Goal: Task Accomplishment & Management: Complete application form

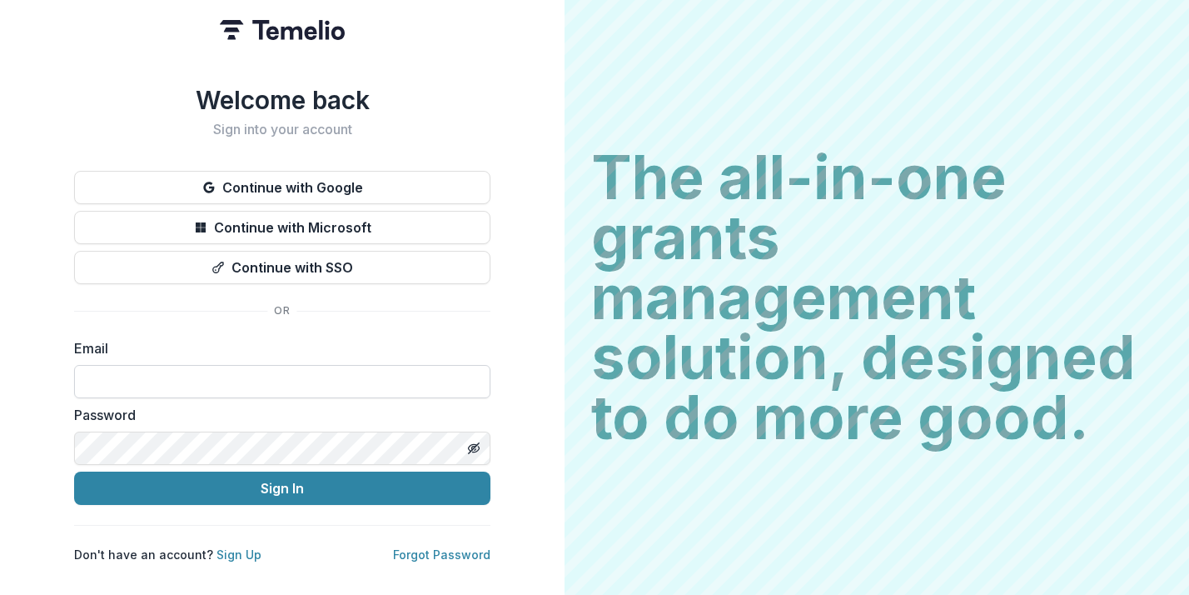
type input "**********"
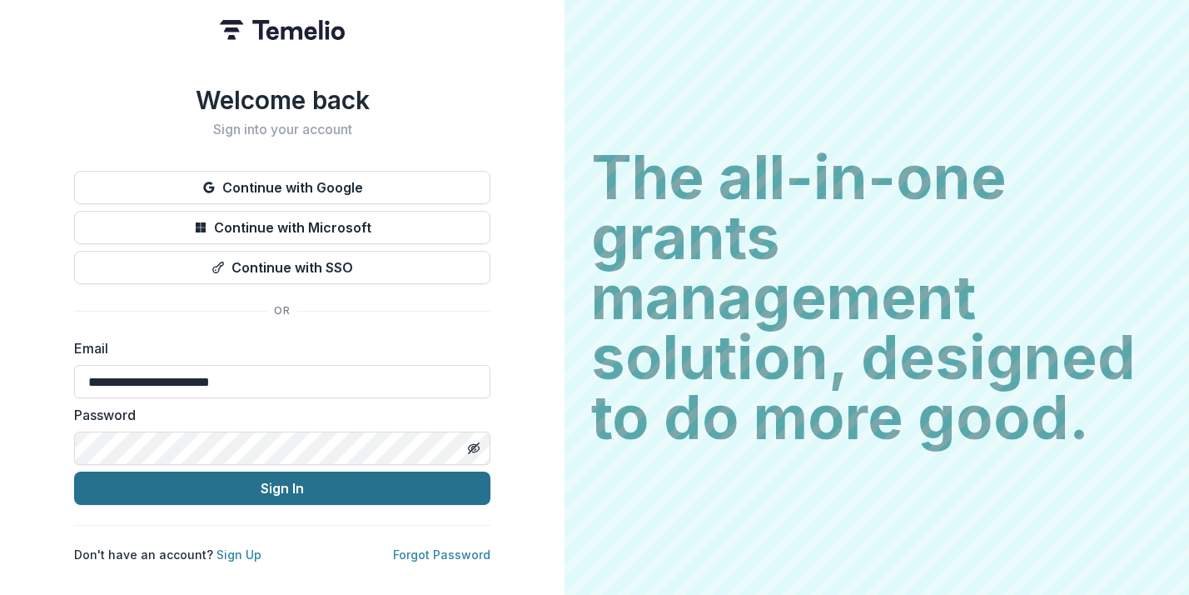
click at [294, 491] on button "Sign In" at bounding box center [282, 487] width 416 height 33
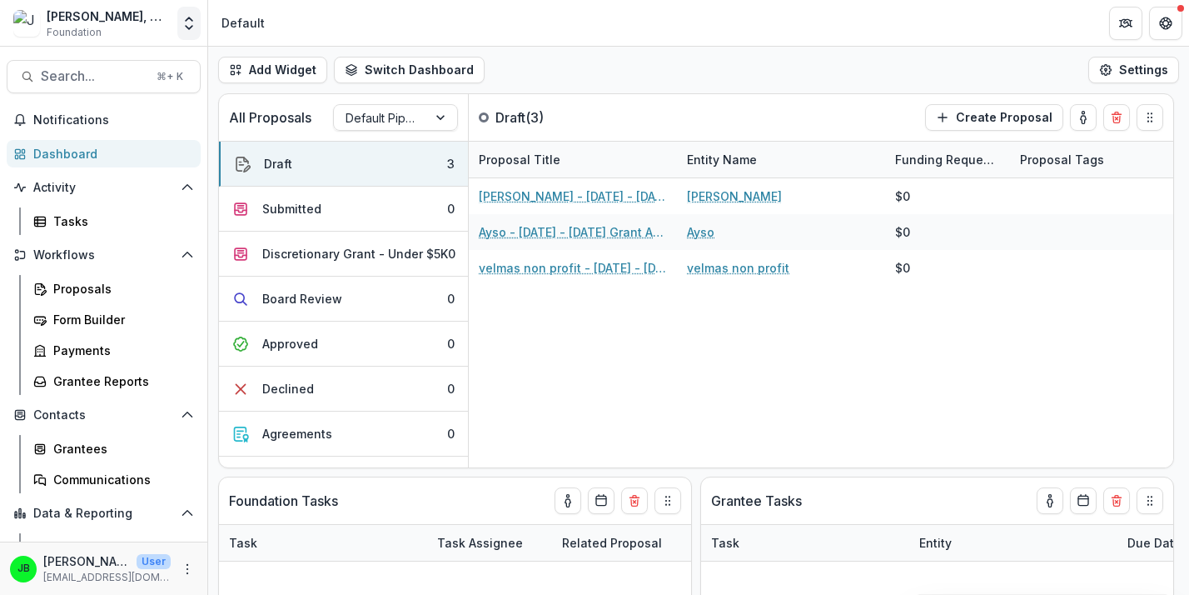
click at [189, 27] on icon "Open entity switcher" at bounding box center [189, 23] width 17 height 17
click at [189, 27] on polyline "Open entity switcher" at bounding box center [189, 27] width 7 height 3
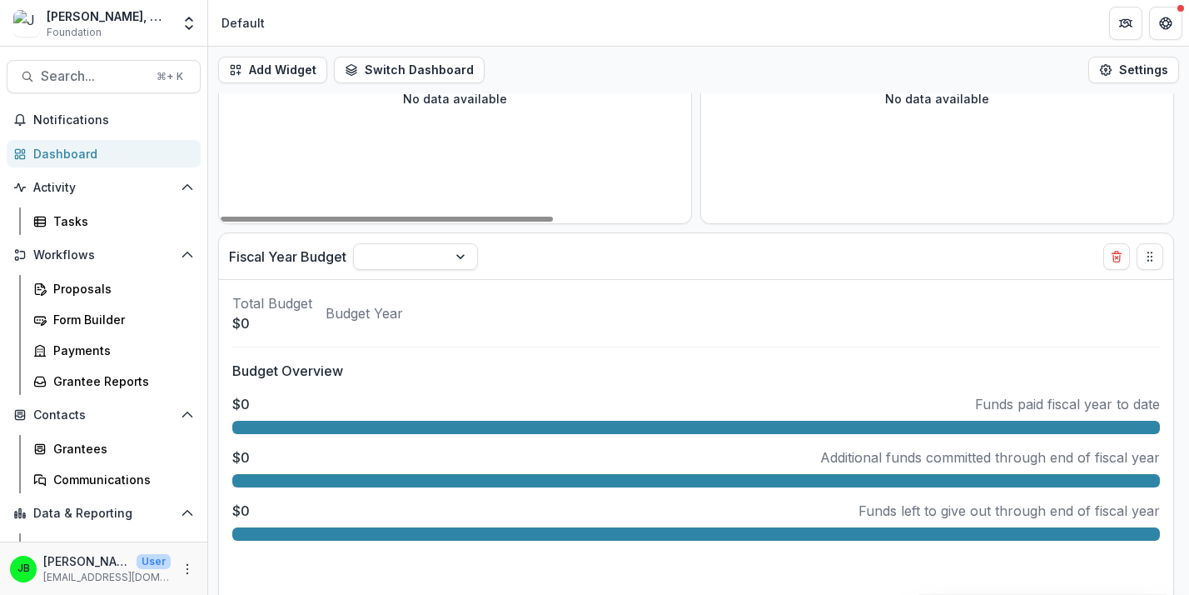
scroll to position [640, 0]
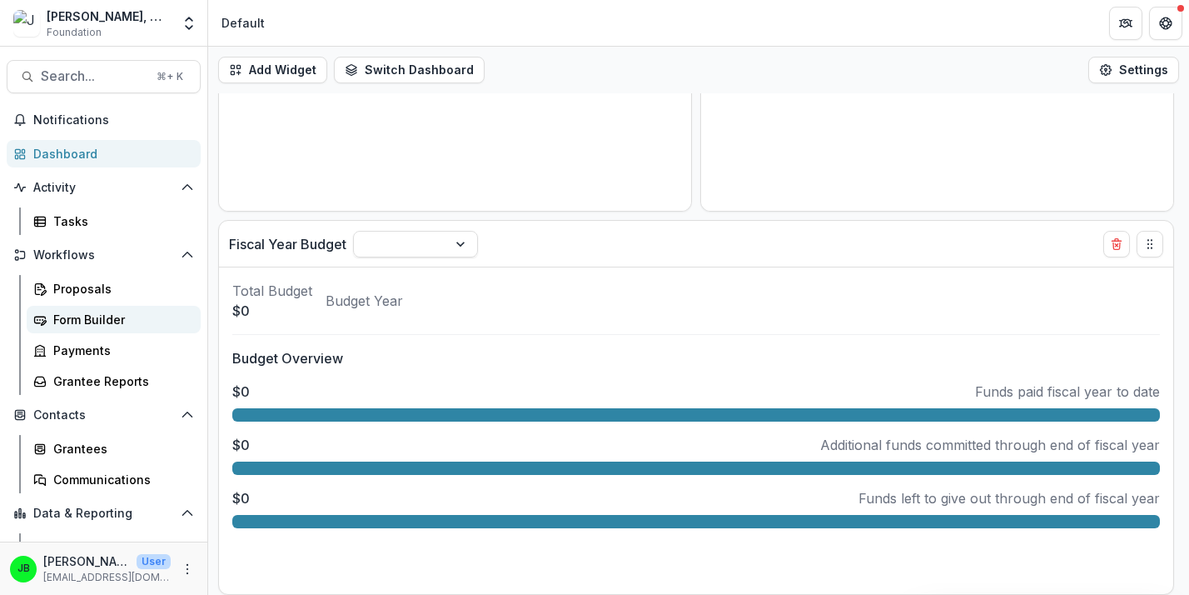
click at [100, 313] on div "Form Builder" at bounding box center [120, 319] width 134 height 17
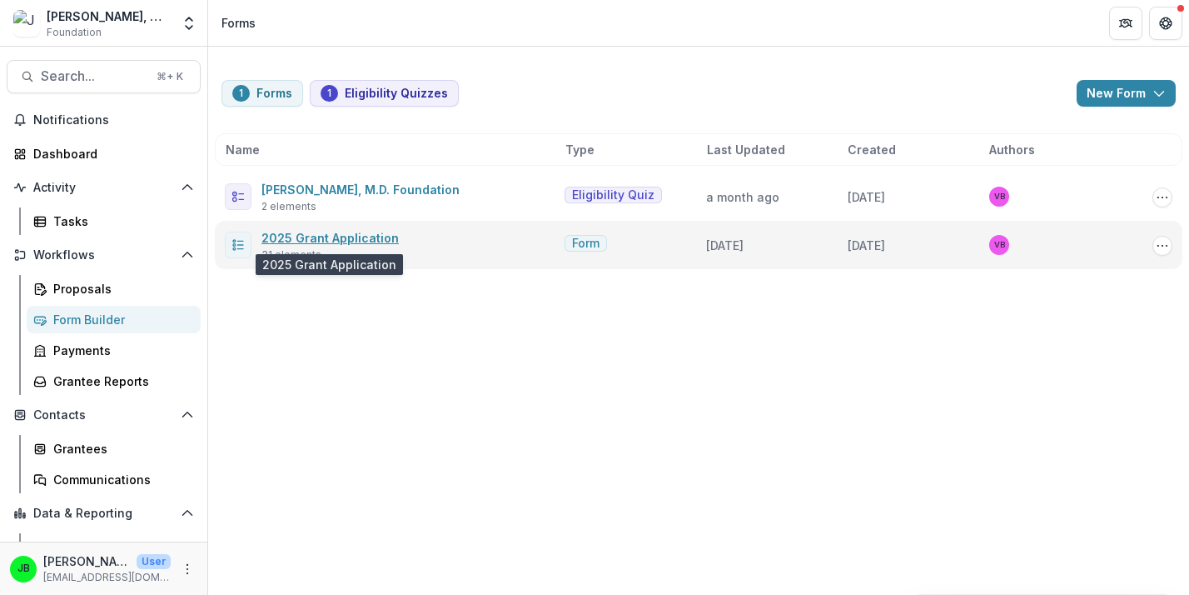
click at [324, 237] on link "2025 Grant Application" at bounding box center [330, 238] width 137 height 14
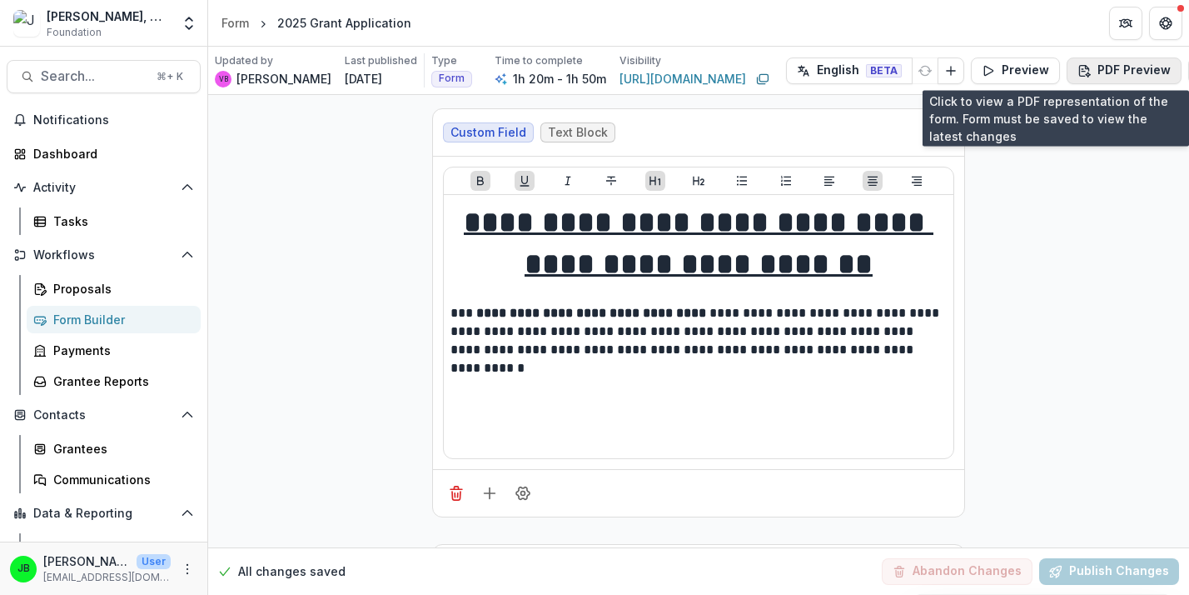
click at [1157, 72] on button "PDF Preview" at bounding box center [1124, 70] width 115 height 27
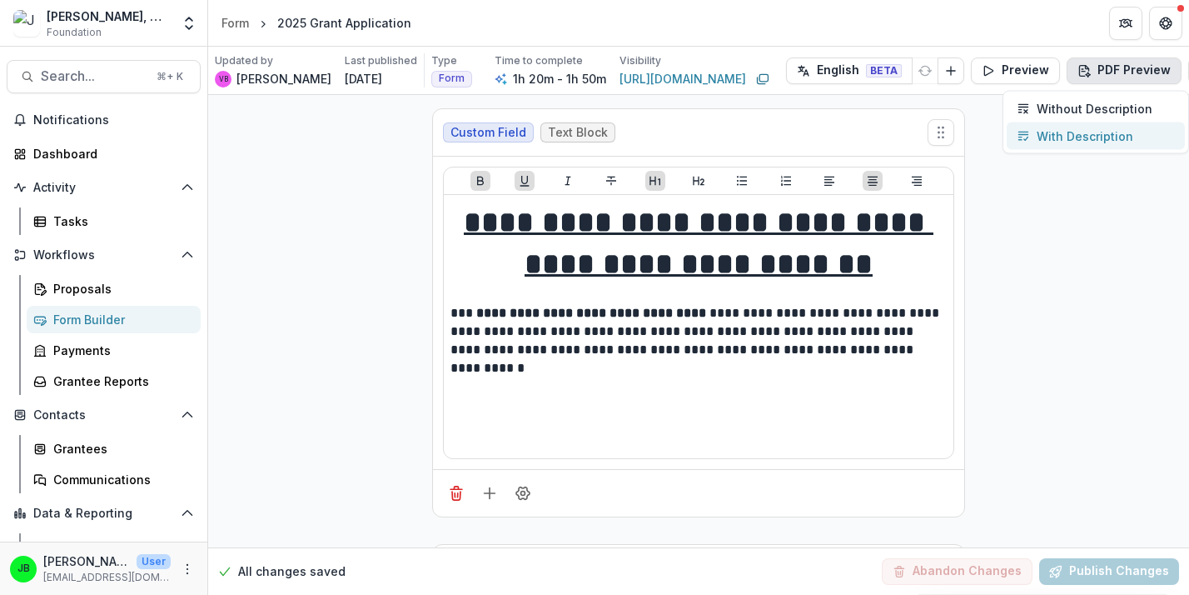
click at [1130, 141] on button "With Description" at bounding box center [1096, 135] width 178 height 27
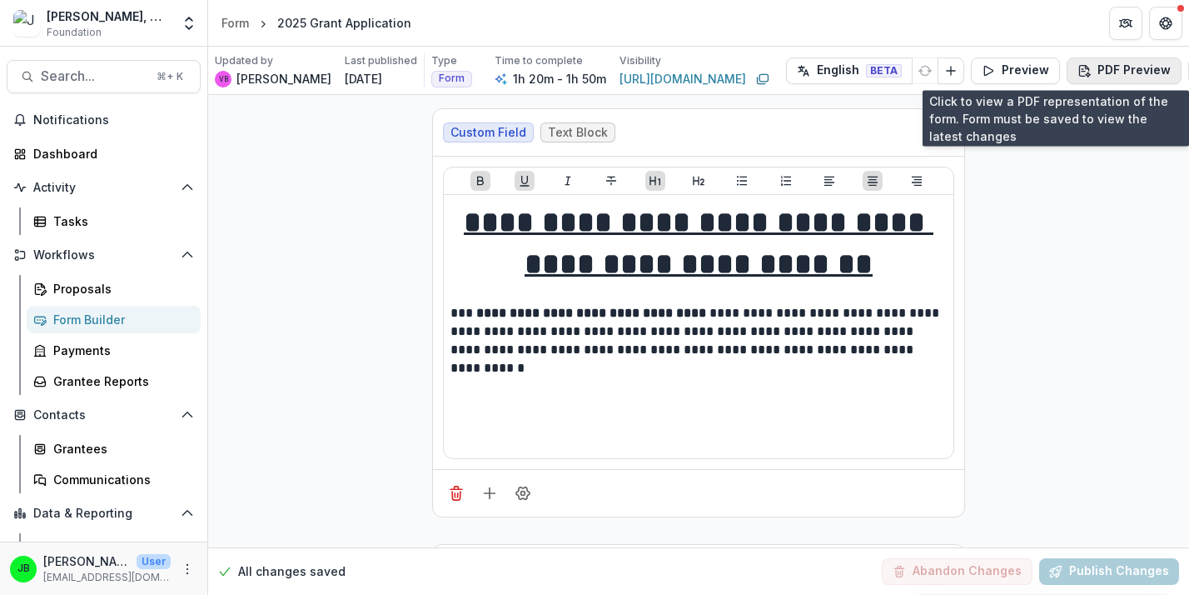
click at [1141, 63] on button "PDF Preview" at bounding box center [1124, 70] width 115 height 27
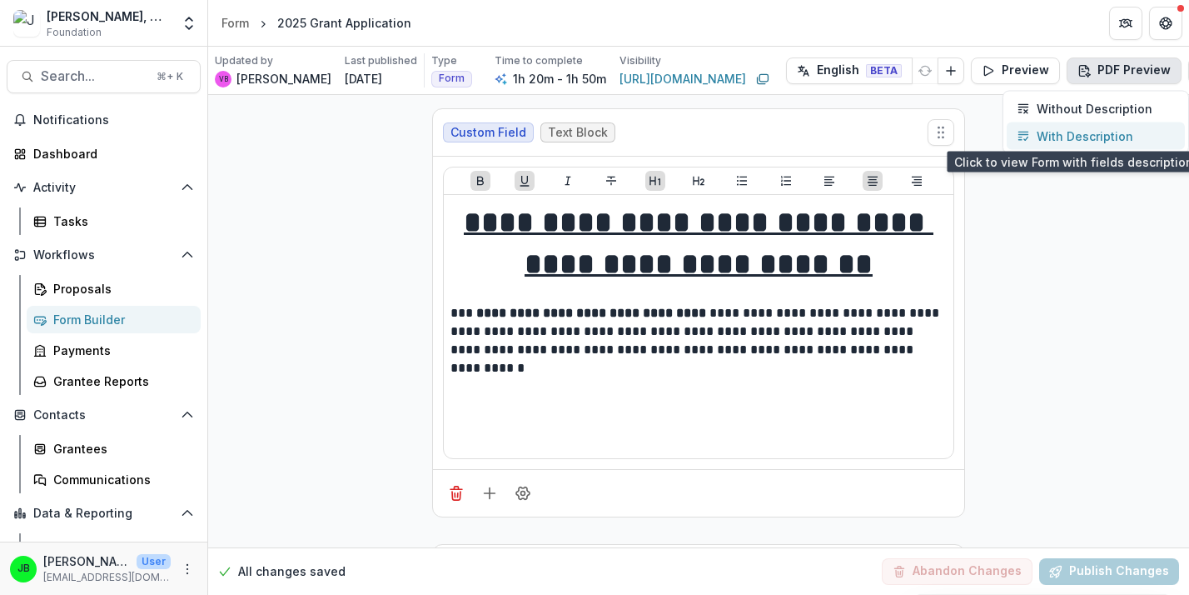
click at [1104, 132] on p "With Description" at bounding box center [1085, 135] width 97 height 17
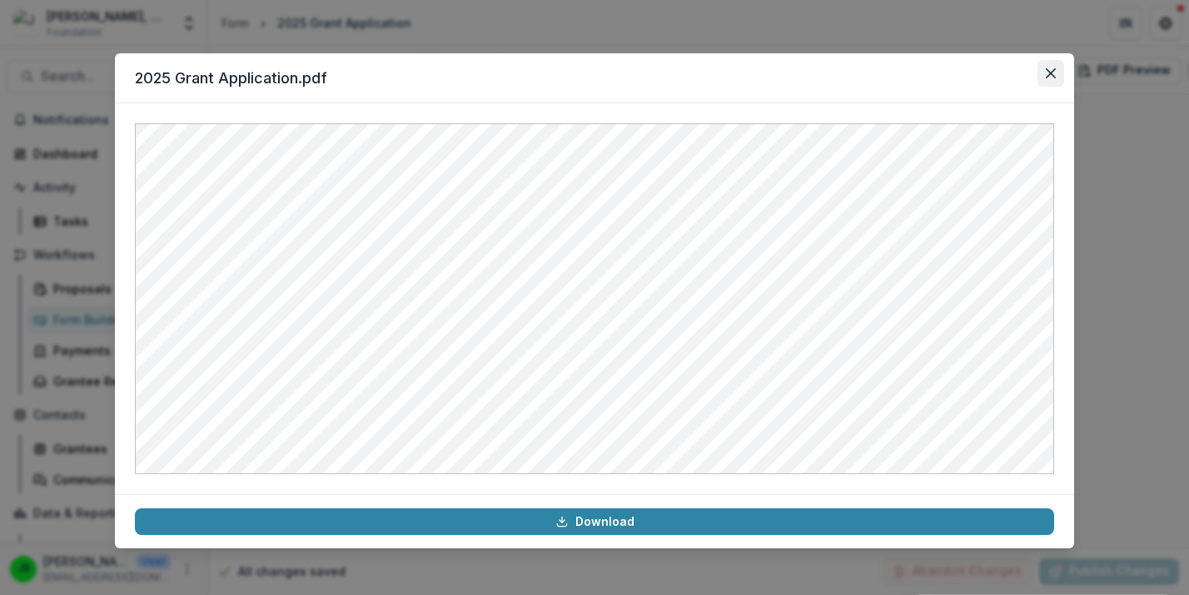
click at [1050, 72] on icon "Close" at bounding box center [1051, 73] width 10 height 10
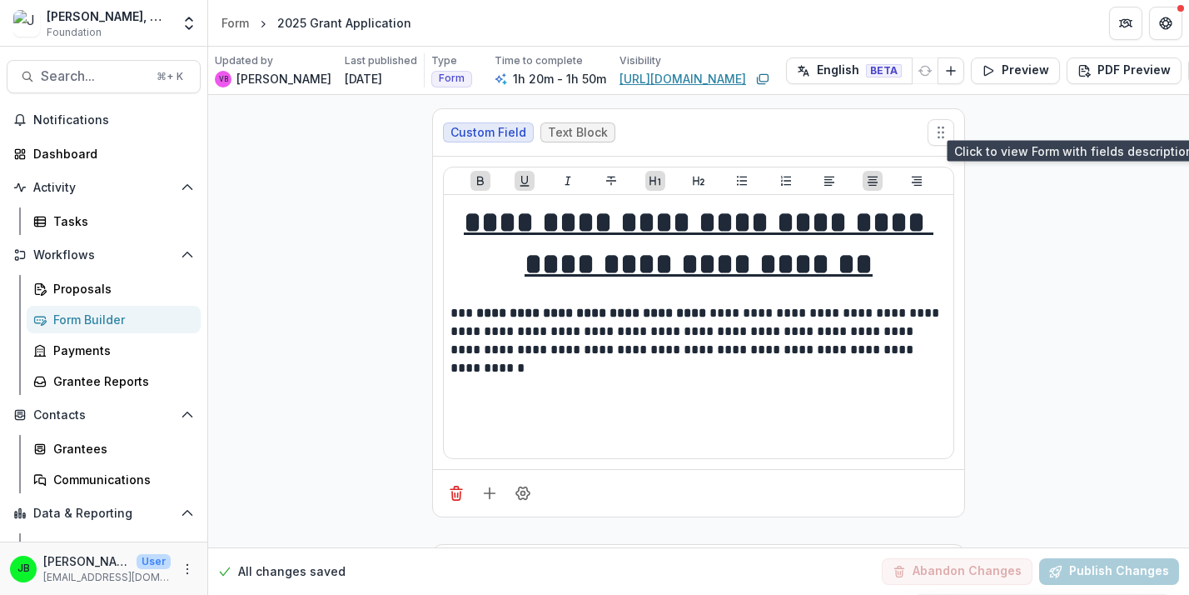
click at [736, 80] on link "[URL][DOMAIN_NAME]" at bounding box center [683, 78] width 127 height 17
click at [1037, 70] on button "Preview" at bounding box center [1015, 70] width 89 height 27
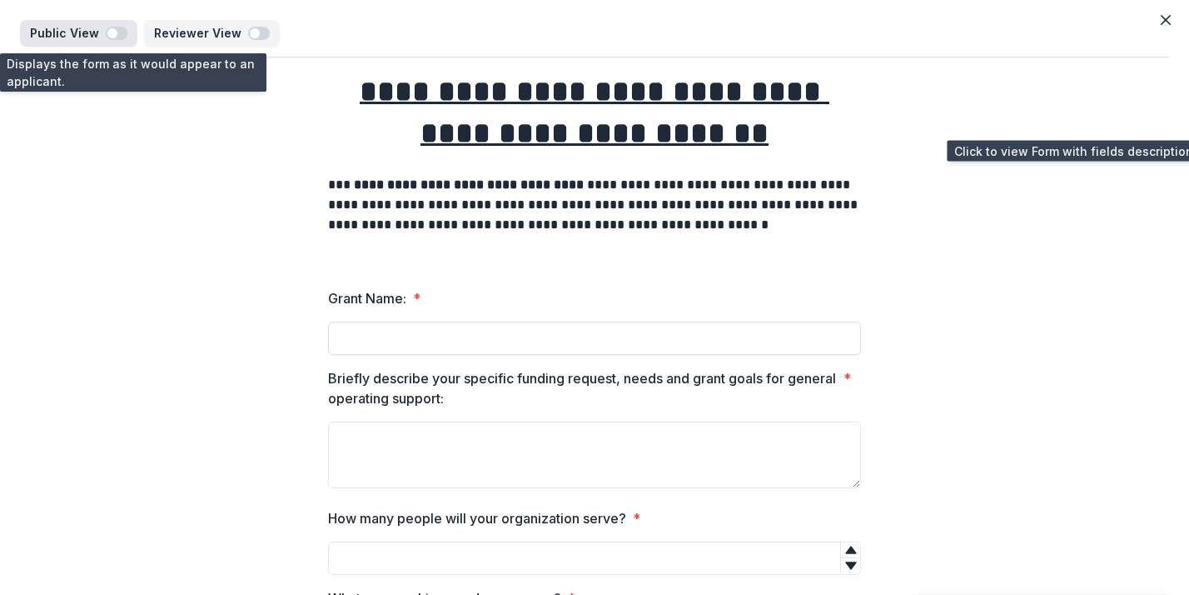
click at [112, 30] on span "button" at bounding box center [112, 33] width 10 height 10
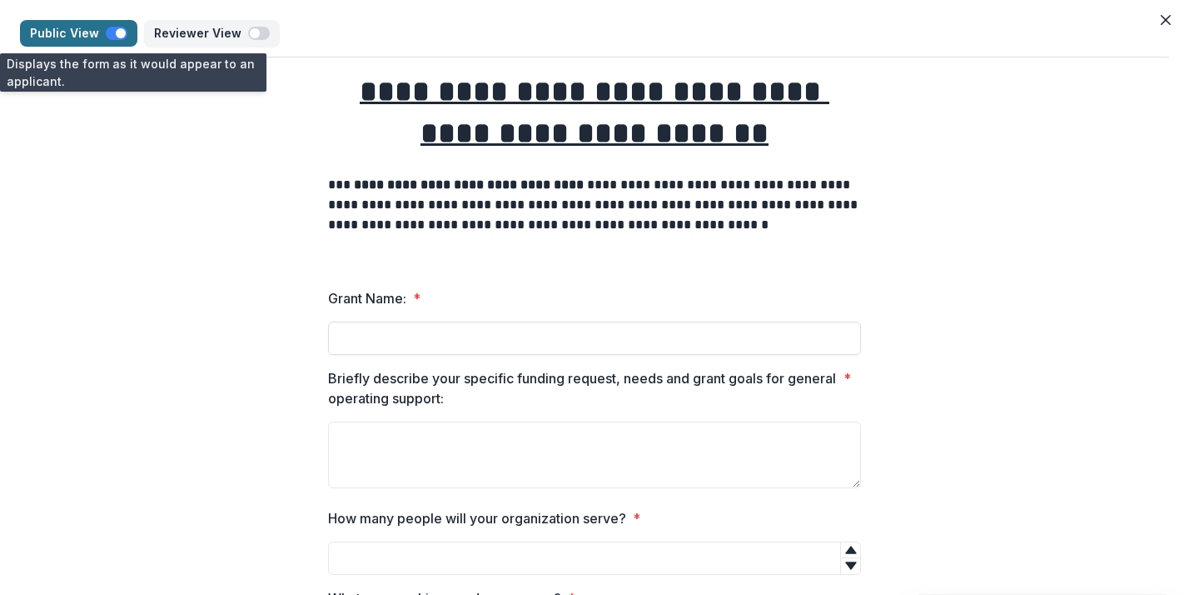
click at [116, 29] on span "button" at bounding box center [121, 33] width 10 height 10
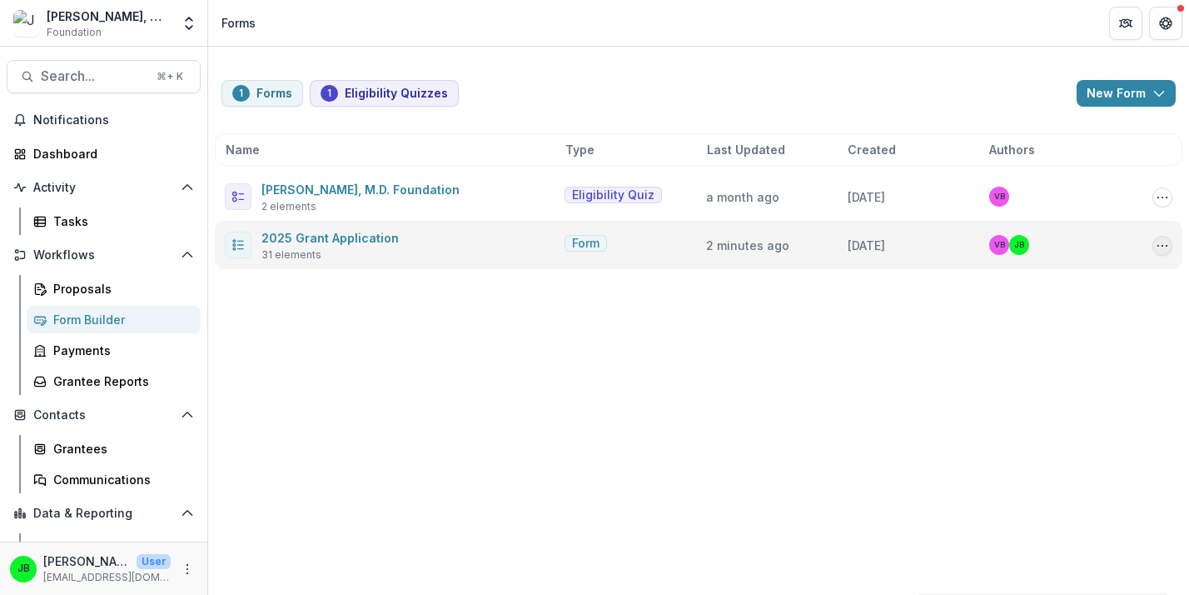
click at [1163, 245] on circle "Options" at bounding box center [1163, 245] width 1 height 1
click at [1099, 281] on button "Copy Public Link" at bounding box center [1079, 280] width 178 height 27
click at [1165, 247] on icon "Options" at bounding box center [1162, 245] width 13 height 13
click at [1096, 277] on button "Copy Public Link" at bounding box center [1079, 280] width 178 height 27
click at [454, 241] on div "2025 Grant Application 31 elements" at bounding box center [391, 244] width 333 height 35
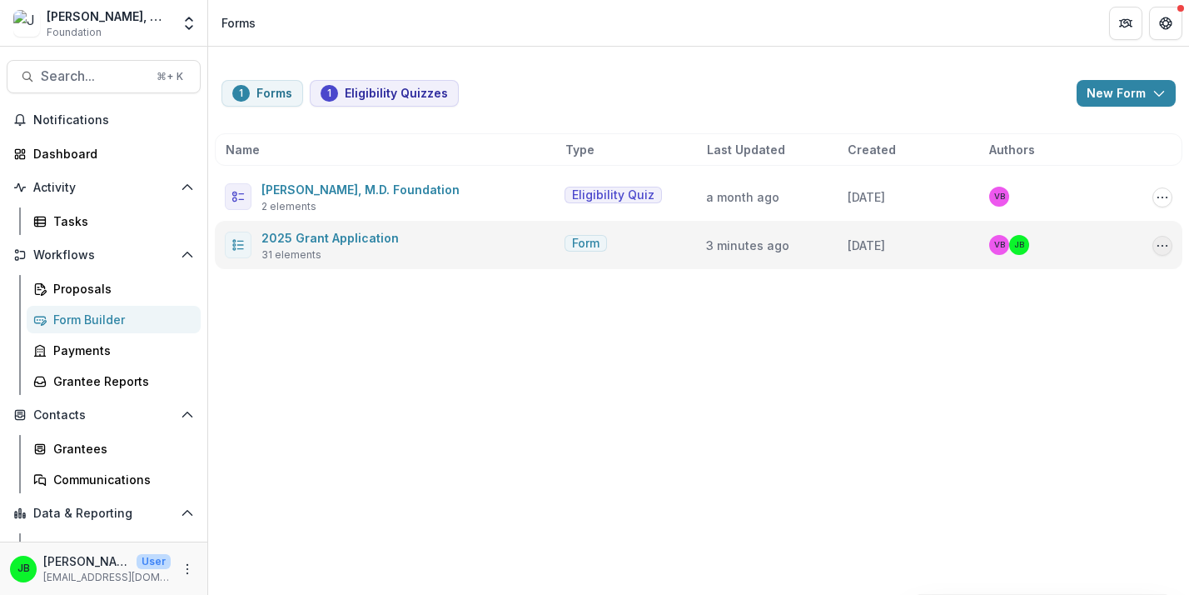
click at [1167, 244] on icon "Options" at bounding box center [1162, 245] width 13 height 13
click at [883, 246] on span "[DATE]" at bounding box center [866, 245] width 37 height 14
click at [366, 238] on link "2025 Grant Application" at bounding box center [330, 238] width 137 height 14
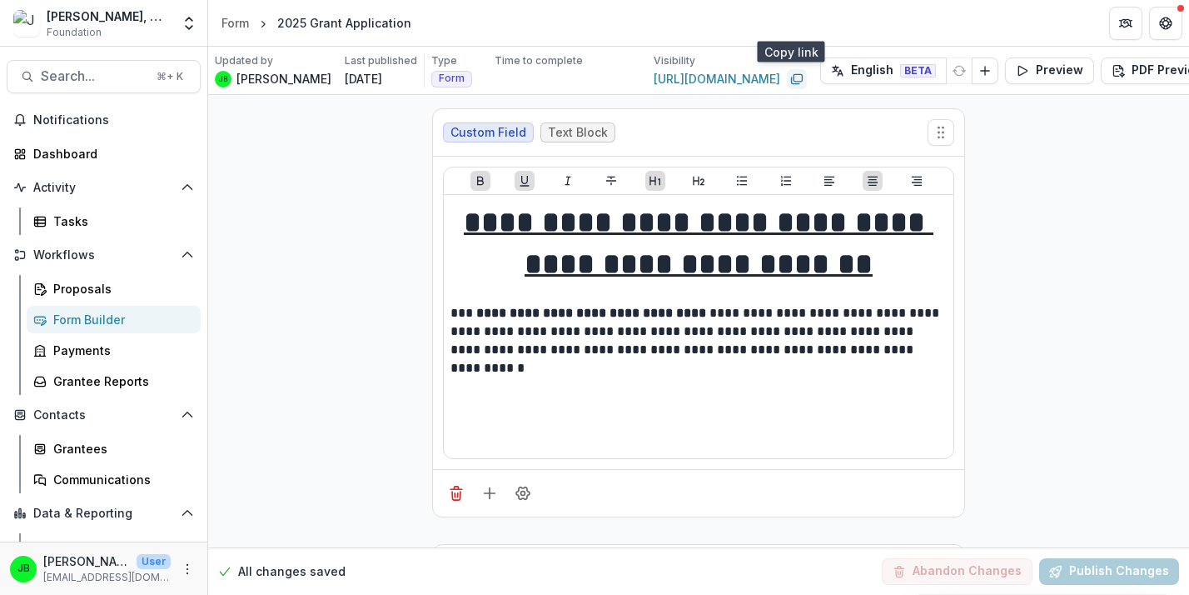
click at [794, 77] on rect "Copy link" at bounding box center [798, 77] width 8 height 7
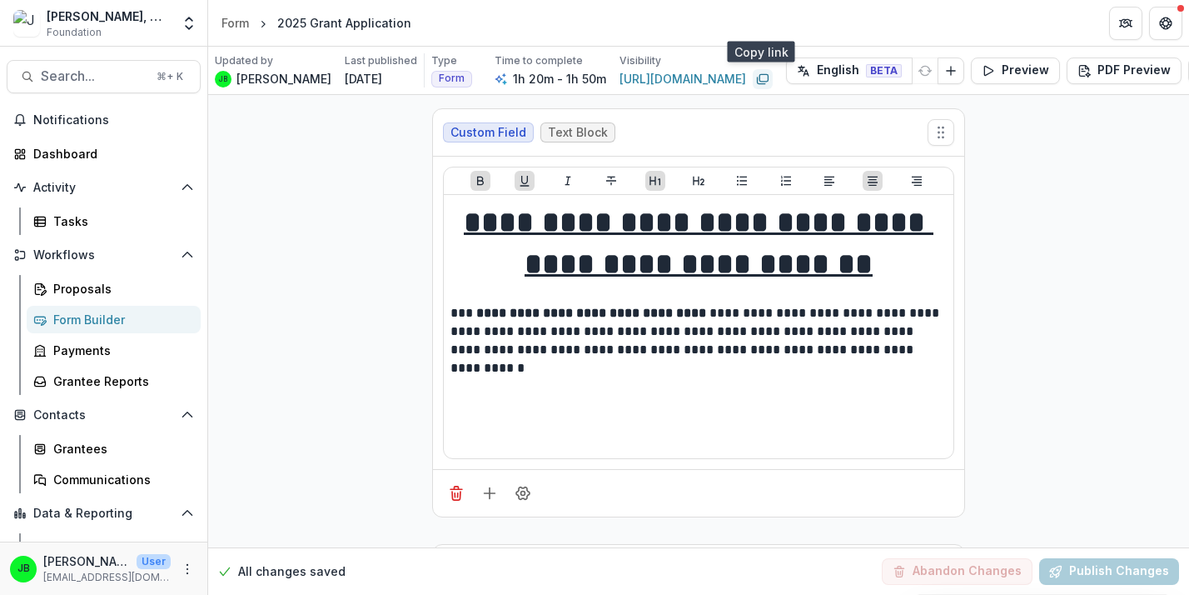
click at [765, 74] on rect "Copy link" at bounding box center [764, 77] width 8 height 7
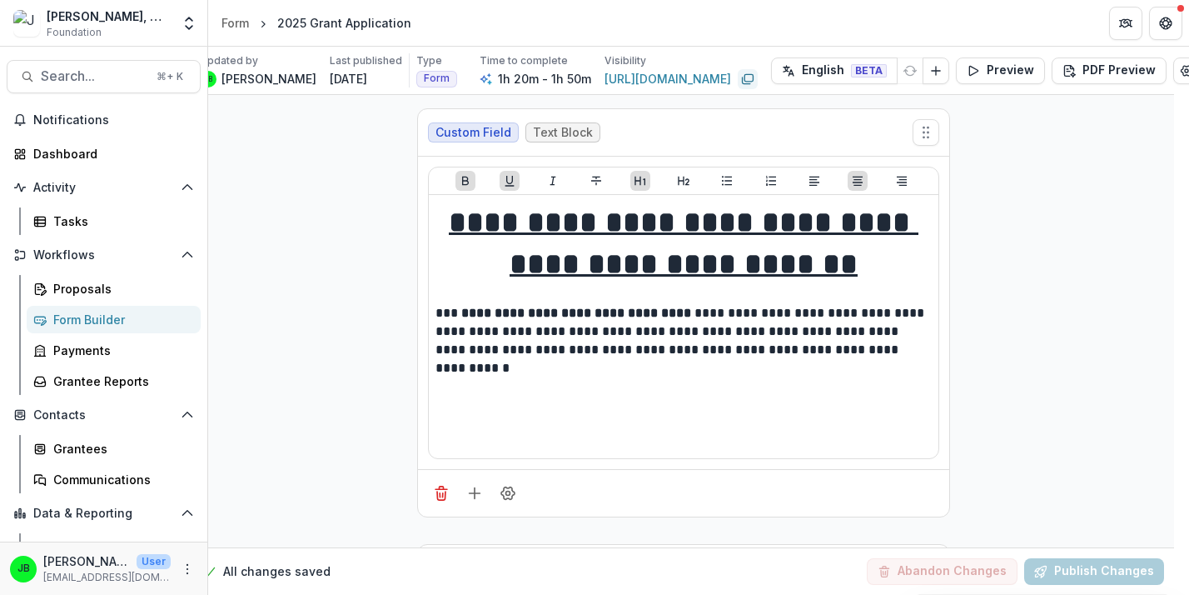
scroll to position [0, 19]
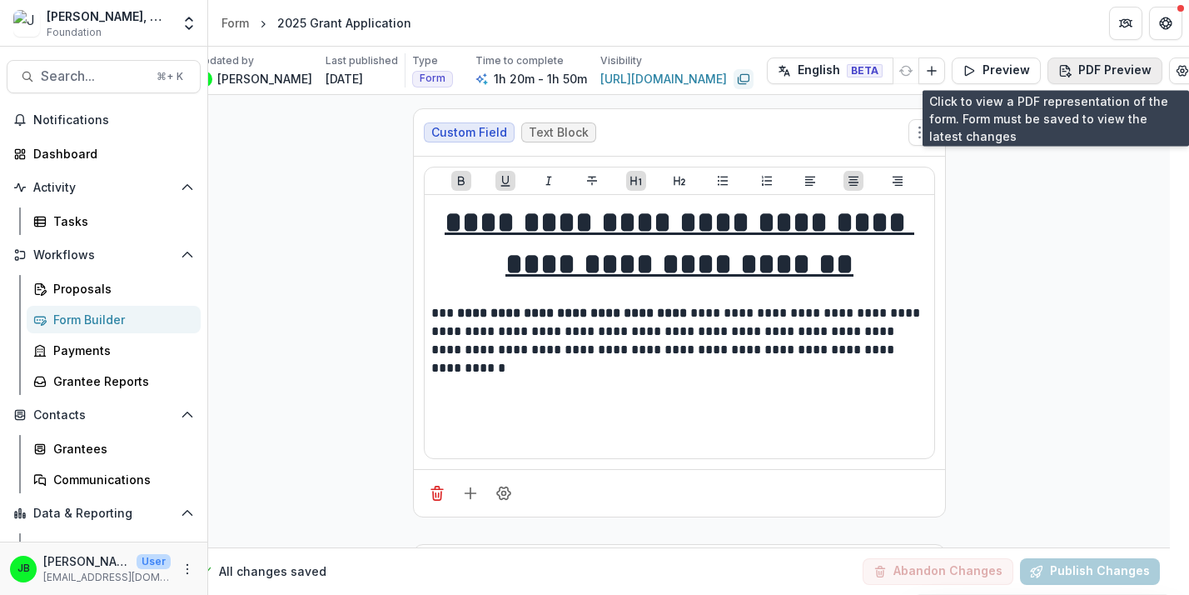
click at [1102, 74] on button "PDF Preview" at bounding box center [1105, 70] width 115 height 27
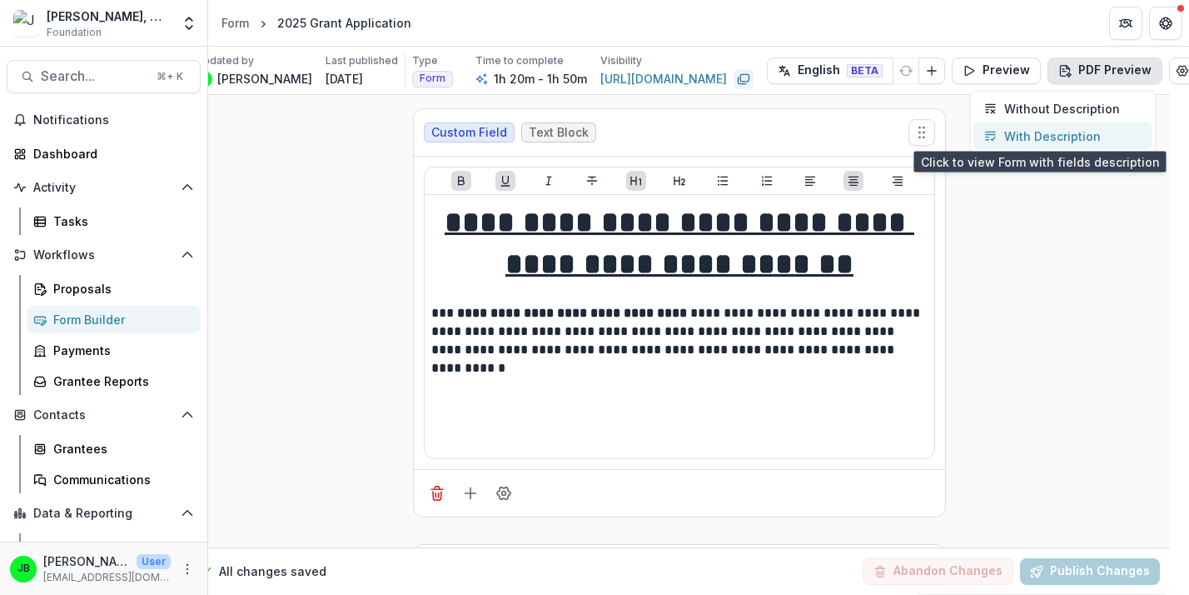
click at [1079, 133] on p "With Description" at bounding box center [1053, 135] width 97 height 17
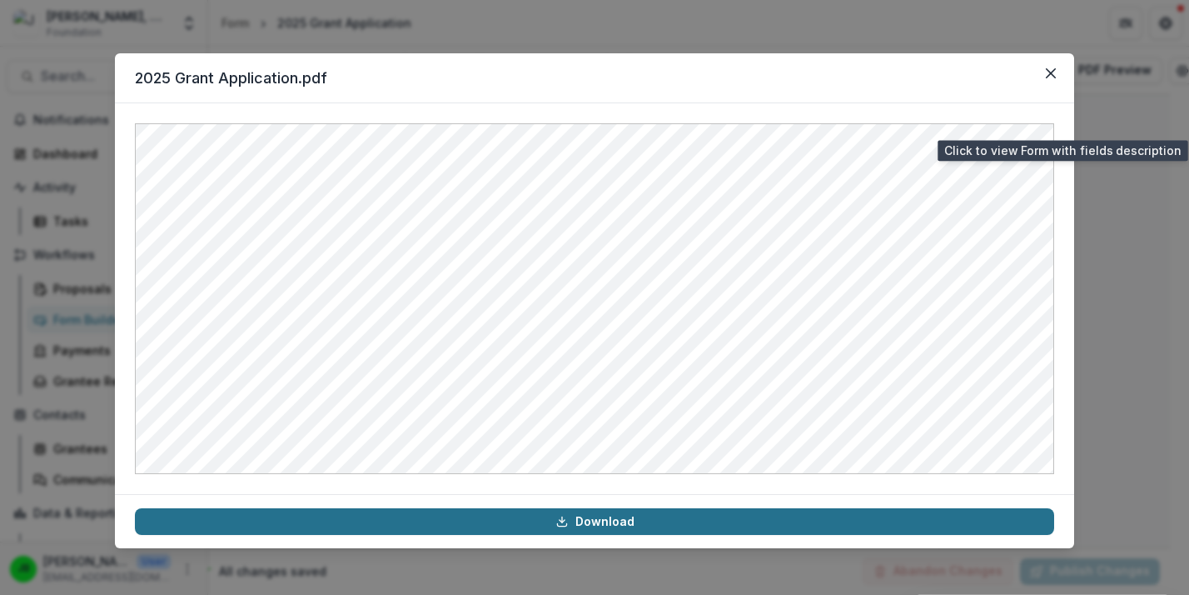
click at [633, 524] on link "Download" at bounding box center [595, 521] width 920 height 27
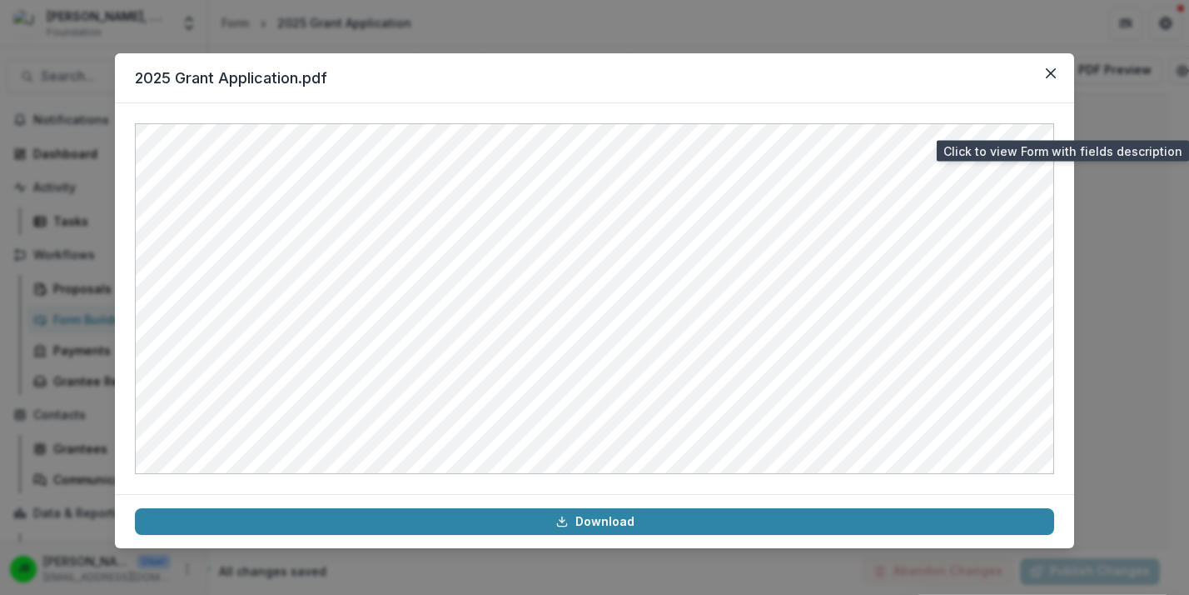
click at [673, 36] on div "2025 Grant Application.pdf Download" at bounding box center [594, 297] width 1189 height 595
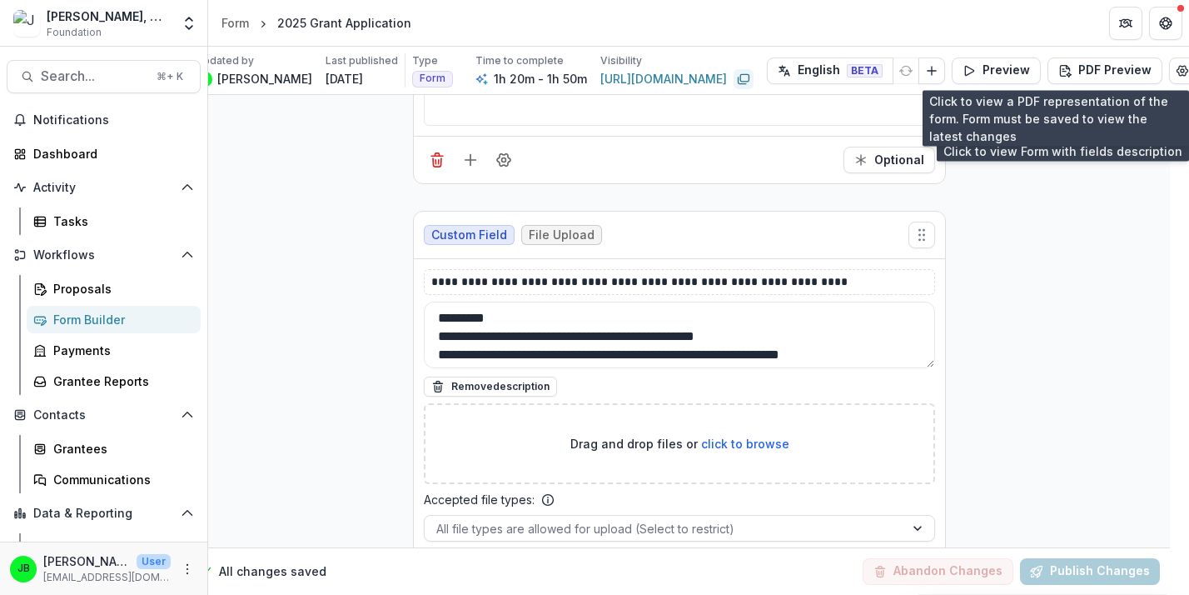
scroll to position [15638, 19]
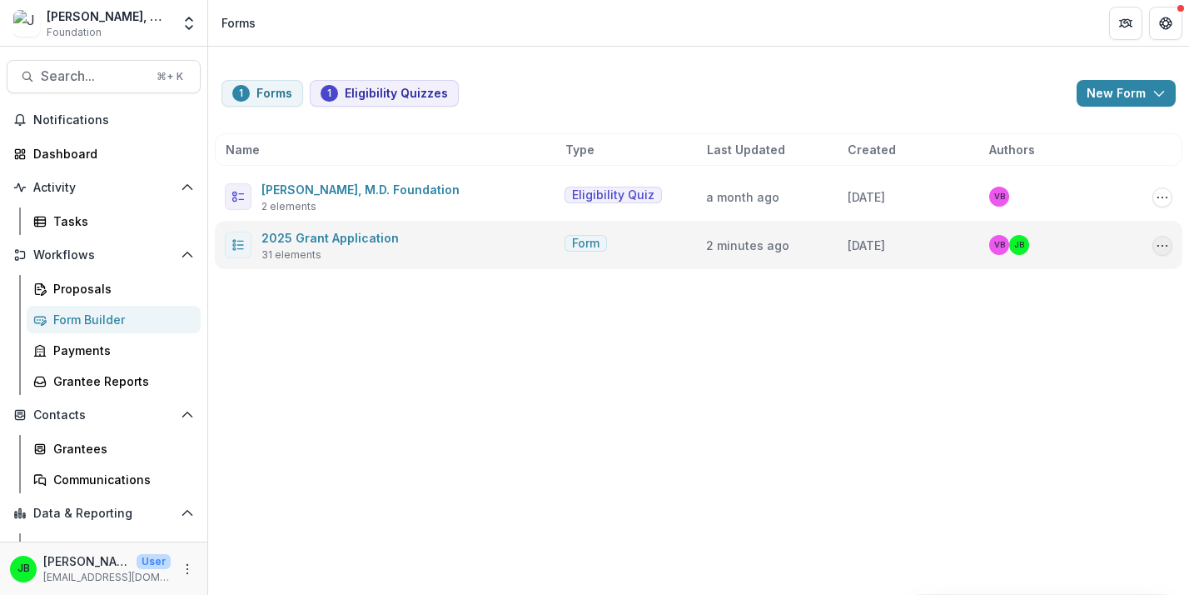
click at [1159, 243] on icon "Options" at bounding box center [1162, 245] width 13 height 13
click at [1100, 272] on button "Copy Public Link" at bounding box center [1079, 280] width 178 height 27
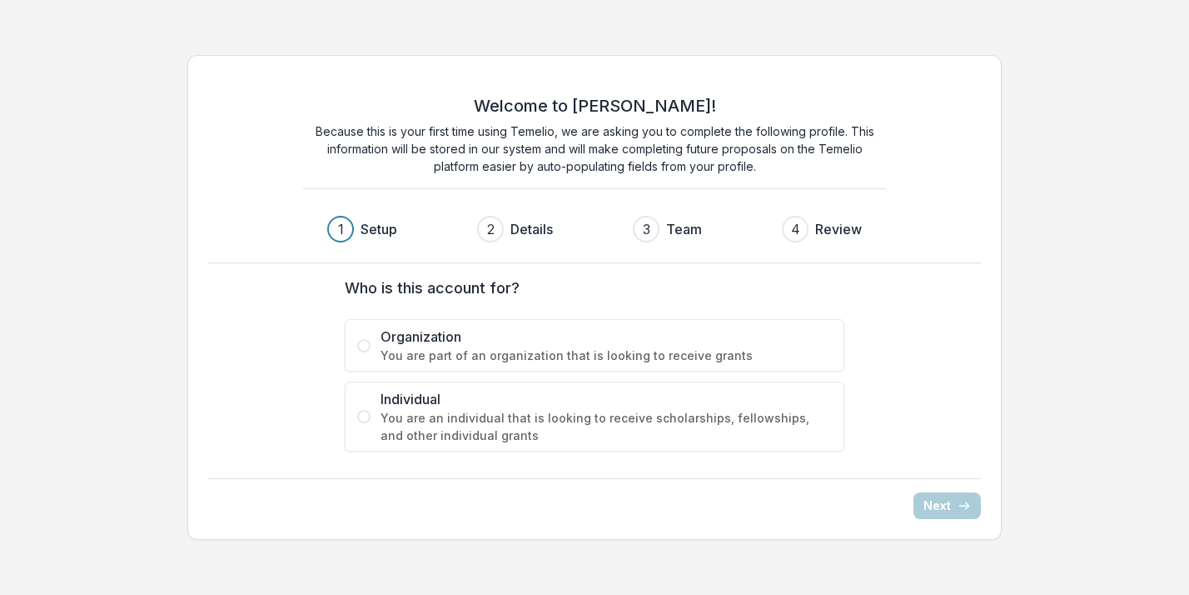
click at [614, 343] on span "Organization" at bounding box center [606, 337] width 451 height 20
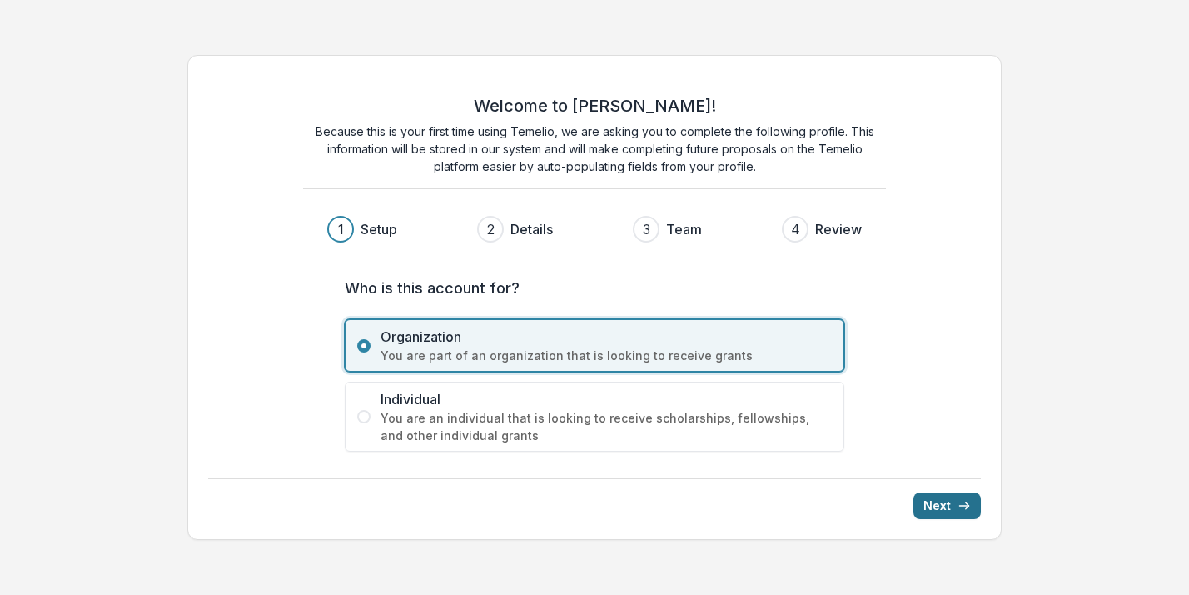
click at [948, 501] on button "Next" at bounding box center [947, 505] width 67 height 27
